Goal: Navigation & Orientation: Find specific page/section

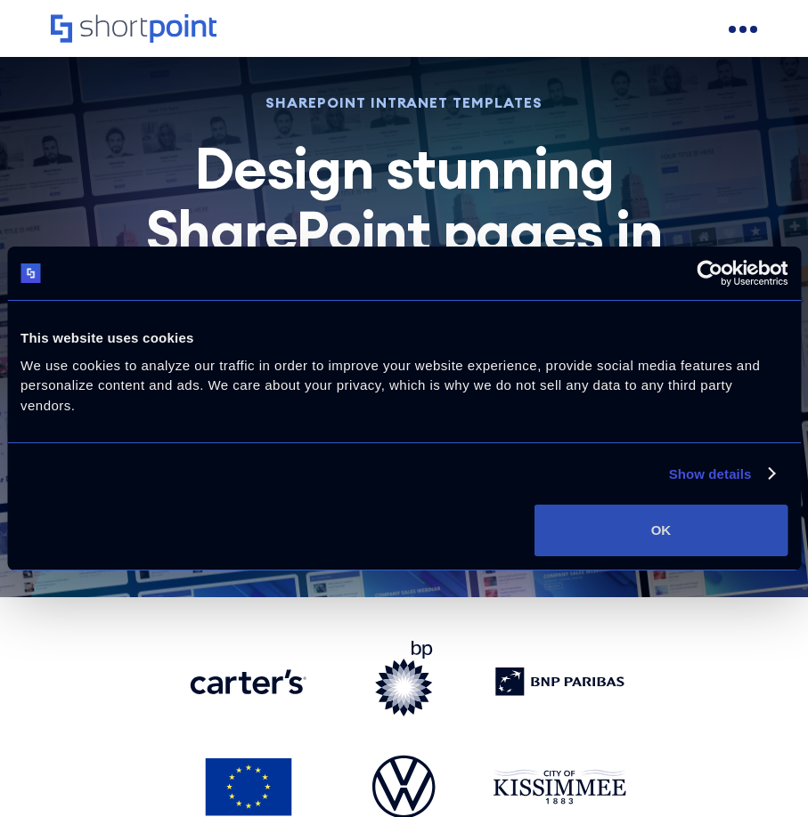
click at [658, 525] on button "OK" at bounding box center [660, 531] width 253 height 52
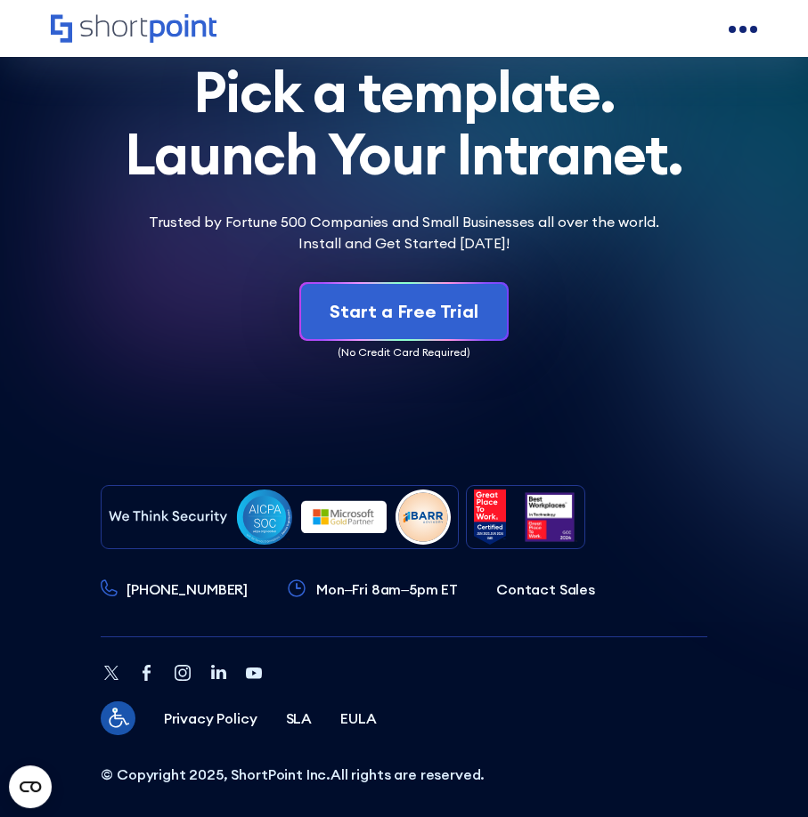
scroll to position [5833, 0]
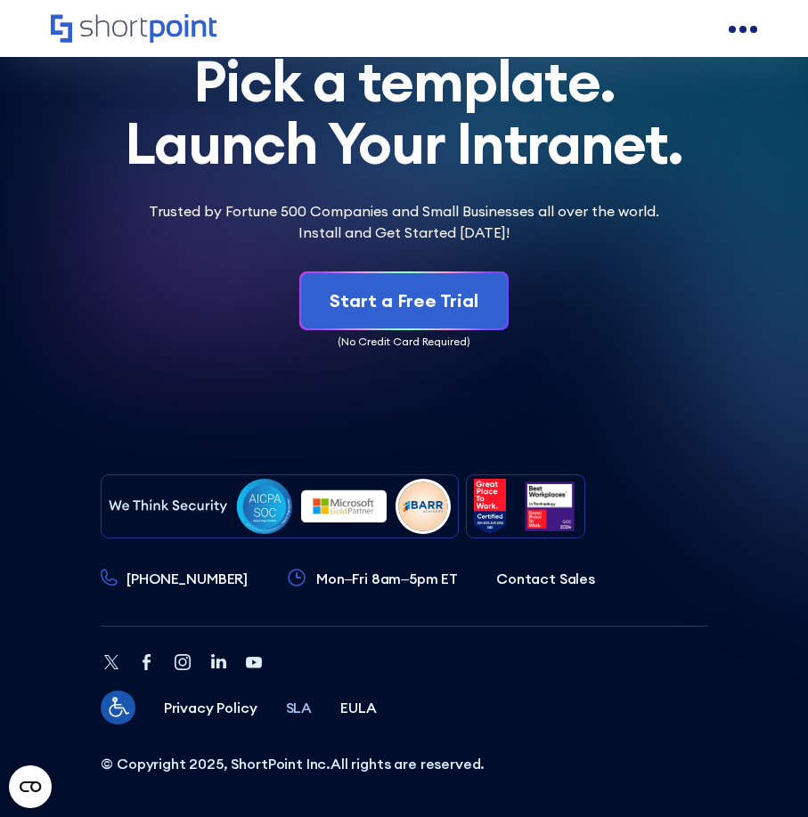
click at [292, 704] on p "SLA" at bounding box center [299, 707] width 27 height 21
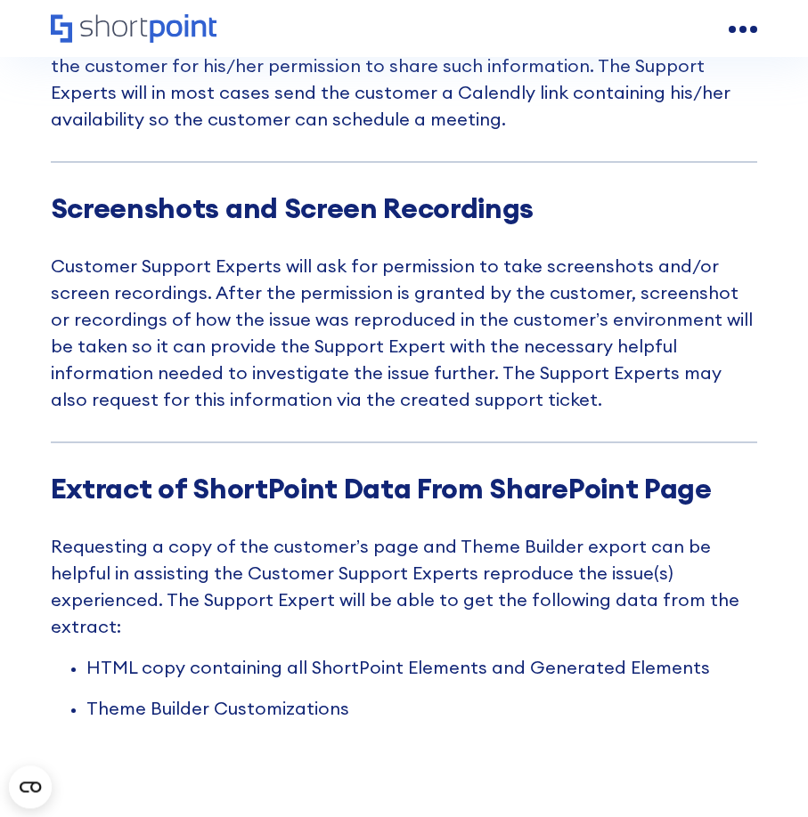
scroll to position [7174, 0]
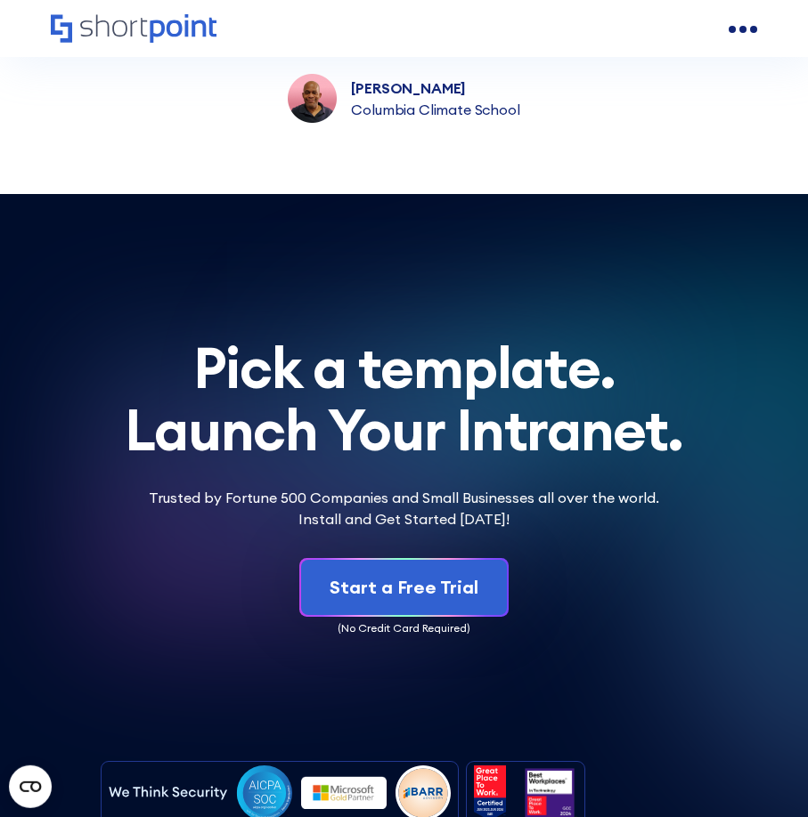
scroll to position [5826, 0]
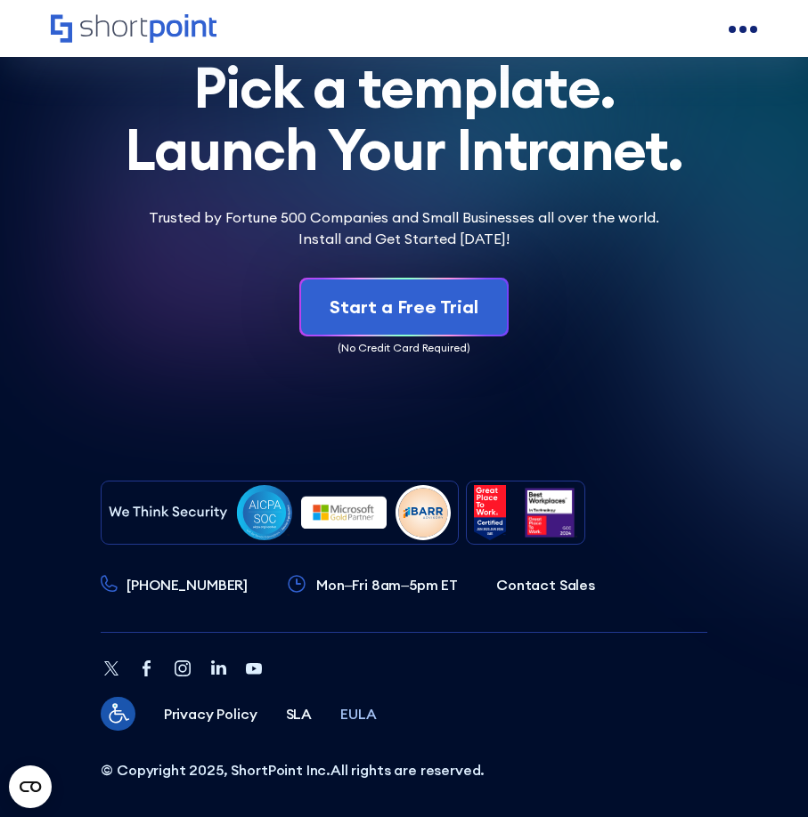
click at [358, 713] on p "EULA" at bounding box center [358, 713] width 36 height 21
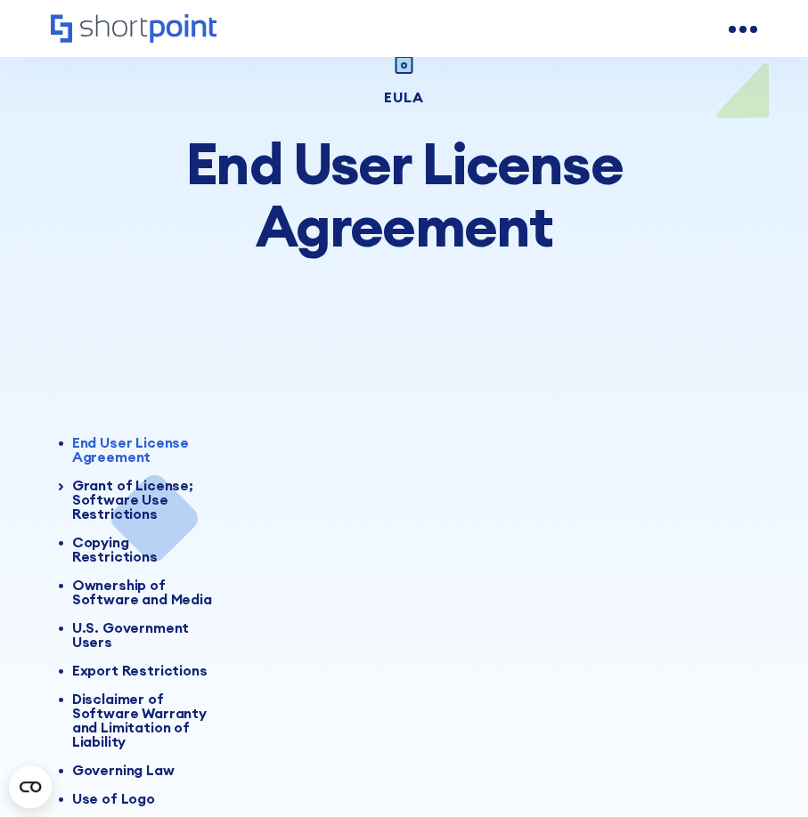
scroll to position [91, 0]
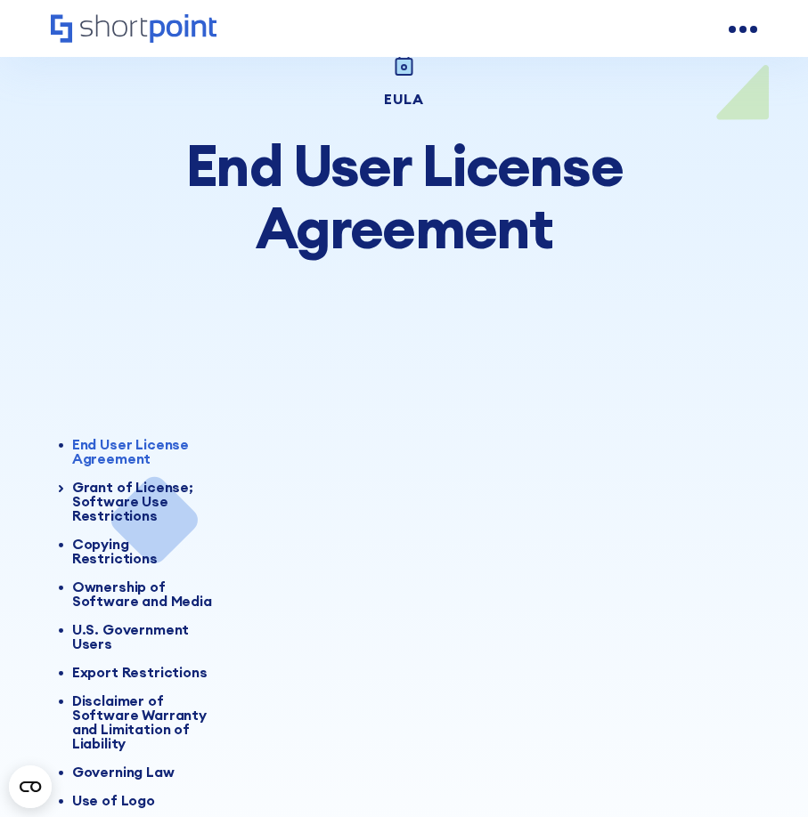
click at [139, 32] on icon "Home" at bounding box center [134, 28] width 166 height 28
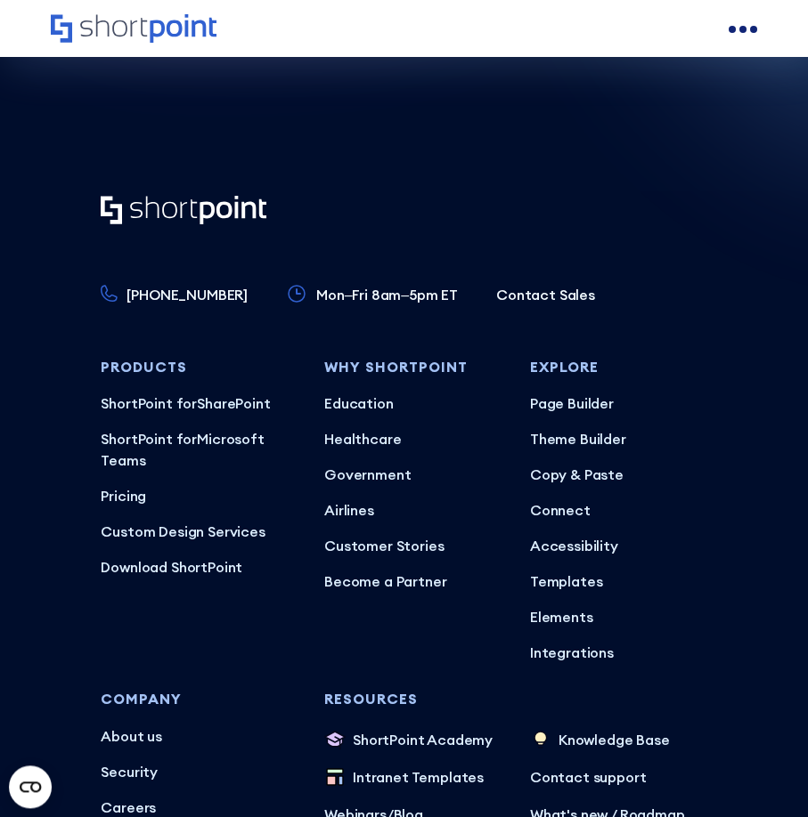
scroll to position [10414, 0]
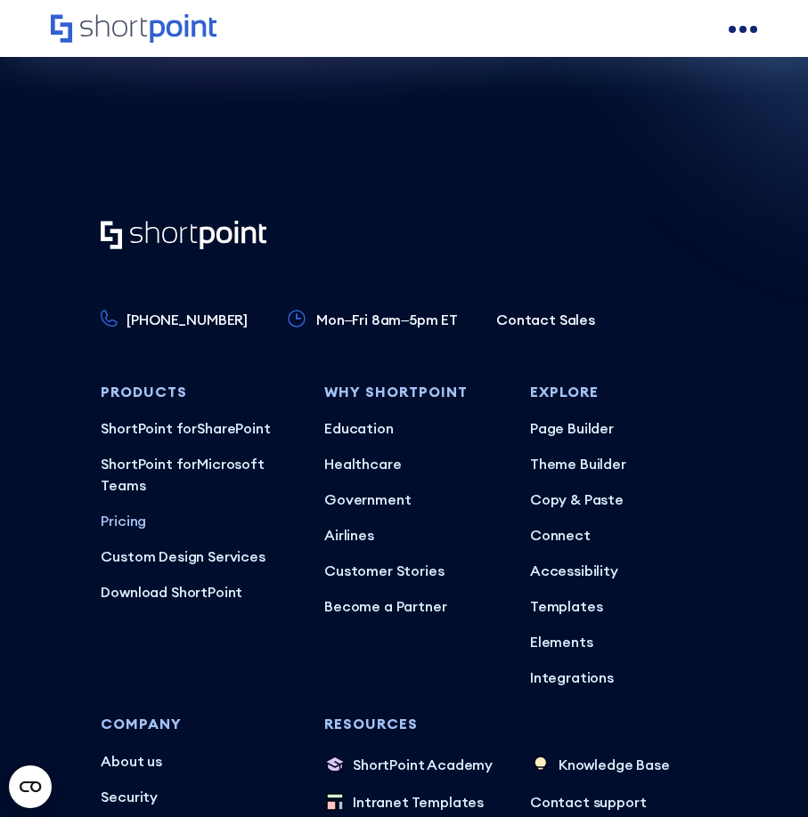
click at [138, 510] on p "Pricing" at bounding box center [198, 520] width 195 height 21
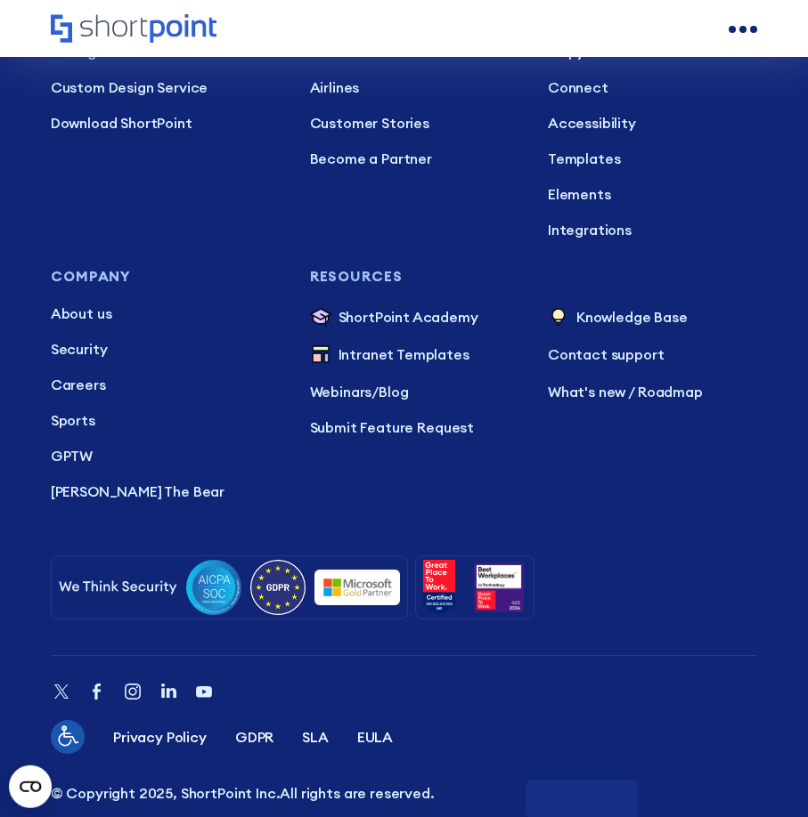
scroll to position [5792, 0]
